Goal: Task Accomplishment & Management: Complete application form

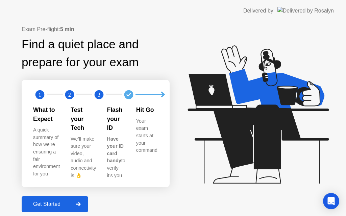
click at [59, 201] on div "Get Started" at bounding box center [47, 204] width 46 height 6
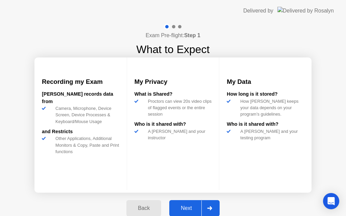
click at [185, 207] on div "Next" at bounding box center [187, 208] width 30 height 6
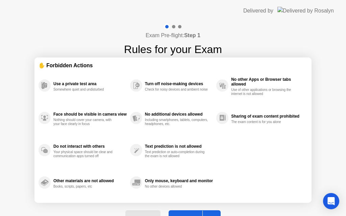
click at [189, 213] on button "Got it" at bounding box center [195, 218] width 52 height 16
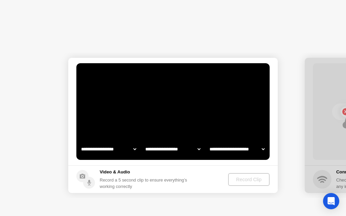
select select "**********"
select select "*******"
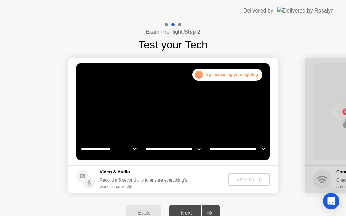
click at [248, 72] on div "Success Clip is correctly recorded." at bounding box center [253, 76] width 17 height 15
click at [188, 211] on div "Next" at bounding box center [187, 213] width 30 height 6
click at [144, 212] on div "Back" at bounding box center [144, 213] width 31 height 6
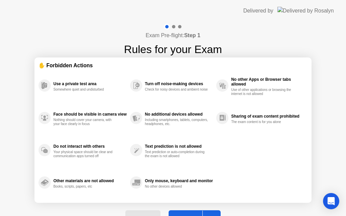
click at [186, 212] on button "Got it" at bounding box center [195, 218] width 52 height 16
select select "**********"
select select "*******"
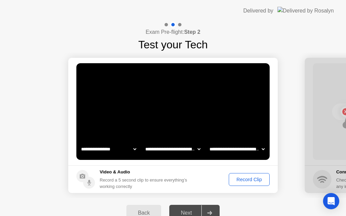
click at [252, 181] on div "Record Clip" at bounding box center [249, 179] width 36 height 5
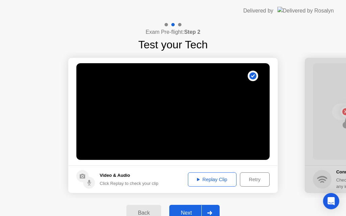
click at [221, 178] on div "Replay Clip" at bounding box center [212, 179] width 44 height 5
click at [192, 210] on div "Next" at bounding box center [187, 213] width 30 height 6
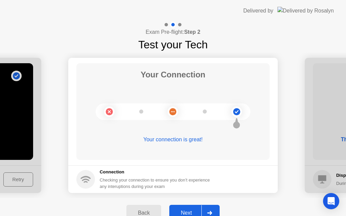
click at [192, 210] on div "Next" at bounding box center [187, 213] width 30 height 6
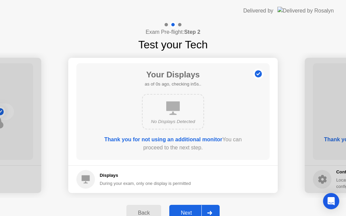
click at [192, 210] on div "Next" at bounding box center [187, 213] width 30 height 6
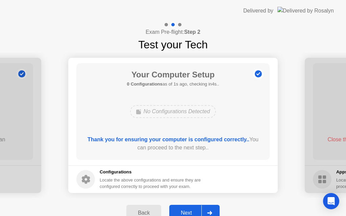
click at [192, 211] on div "Next" at bounding box center [187, 213] width 30 height 6
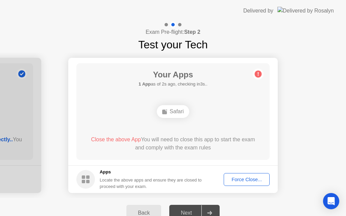
click at [245, 178] on div "Force Close..." at bounding box center [246, 179] width 41 height 5
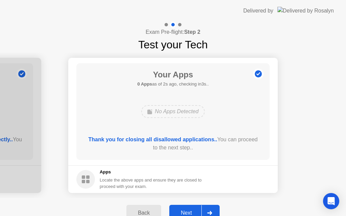
click at [185, 212] on div "Next" at bounding box center [187, 213] width 30 height 6
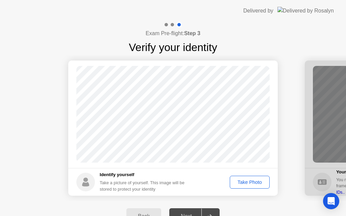
click at [253, 181] on div "Take Photo" at bounding box center [249, 182] width 35 height 5
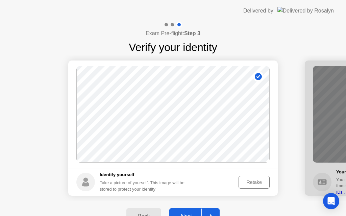
click at [254, 180] on div "Retake" at bounding box center [254, 182] width 26 height 5
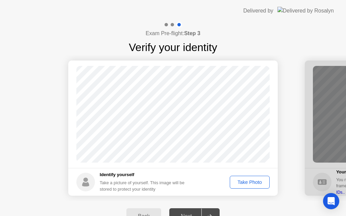
click at [247, 182] on div "Take Photo" at bounding box center [249, 182] width 35 height 5
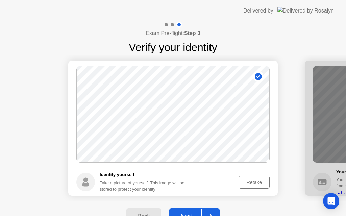
click at [155, 211] on button "Back" at bounding box center [144, 216] width 35 height 16
select select "**********"
select select "*******"
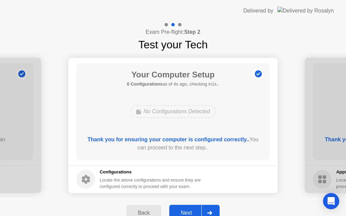
click at [192, 210] on div "Next" at bounding box center [187, 213] width 30 height 6
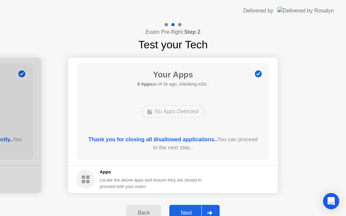
click at [191, 210] on div "Next" at bounding box center [187, 213] width 30 height 6
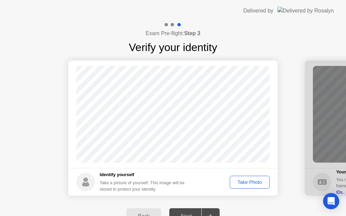
click at [287, 41] on div "Exam Pre-flight: Step 3 Verify your identity" at bounding box center [173, 39] width 346 height 34
click at [250, 181] on div "Take Photo" at bounding box center [249, 182] width 35 height 5
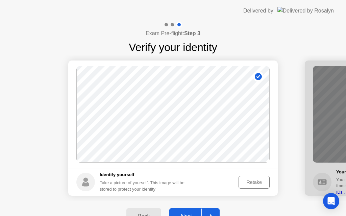
click at [254, 182] on div "Retake" at bounding box center [254, 182] width 26 height 5
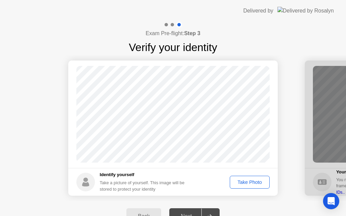
click at [243, 202] on div "Back Next" at bounding box center [173, 216] width 346 height 31
click at [213, 211] on div at bounding box center [210, 217] width 16 height 16
click at [244, 185] on div "Take Photo" at bounding box center [249, 182] width 35 height 5
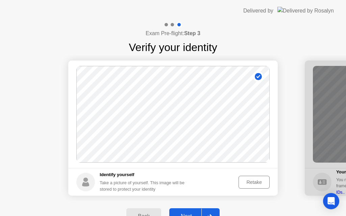
click at [173, 24] on div at bounding box center [172, 24] width 3 height 3
click at [136, 214] on div "Back" at bounding box center [144, 216] width 31 height 6
select select "**********"
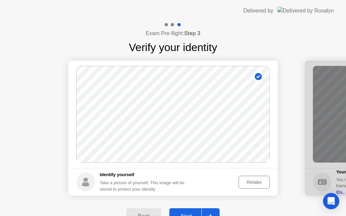
select select "*******"
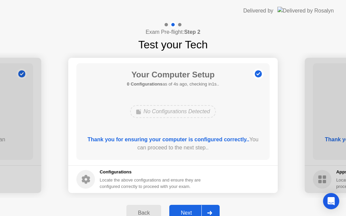
click at [165, 25] on div at bounding box center [166, 24] width 3 height 3
click at [188, 210] on div "Next" at bounding box center [187, 213] width 30 height 6
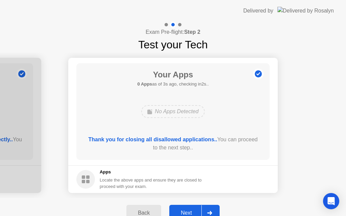
click at [188, 210] on div "Next" at bounding box center [187, 213] width 30 height 6
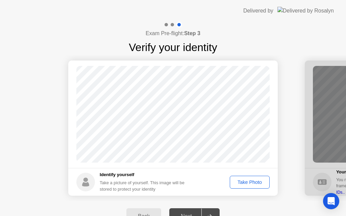
click at [251, 184] on div "Take Photo" at bounding box center [249, 182] width 35 height 5
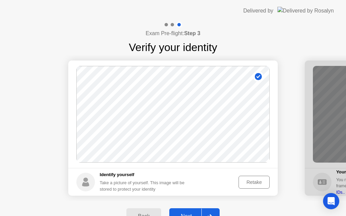
click at [259, 181] on div "Retake" at bounding box center [254, 182] width 26 height 5
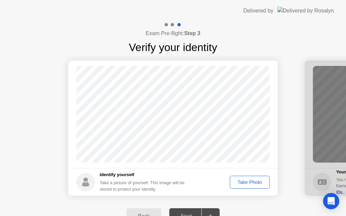
click at [234, 180] on div "Take Photo" at bounding box center [249, 182] width 35 height 5
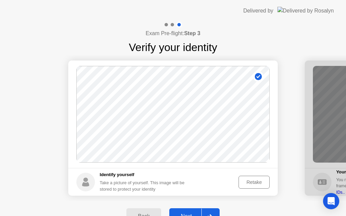
click at [182, 213] on div "Next" at bounding box center [187, 216] width 30 height 6
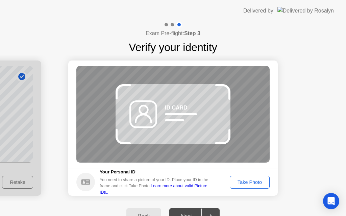
click at [137, 214] on div "Back" at bounding box center [144, 216] width 31 height 6
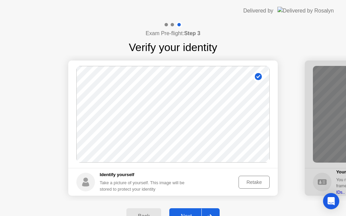
click at [258, 184] on div "Retake" at bounding box center [254, 182] width 26 height 5
